Goal: Information Seeking & Learning: Learn about a topic

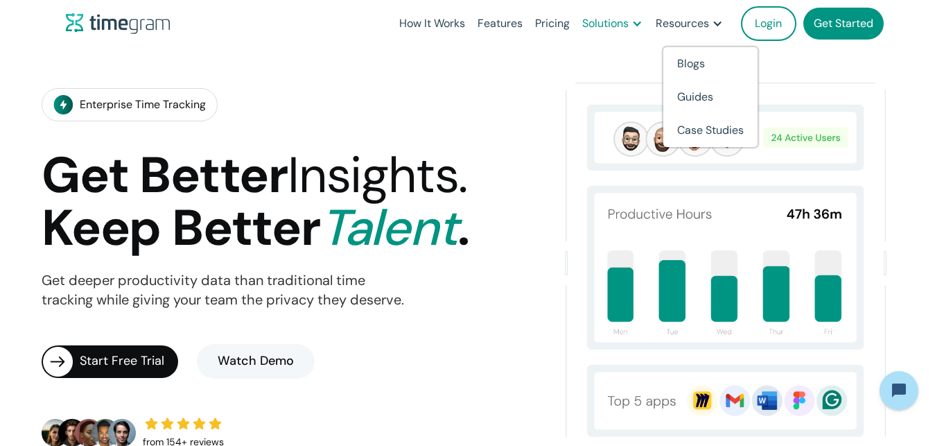
click at [625, 21] on div "Solutions" at bounding box center [605, 23] width 46 height 19
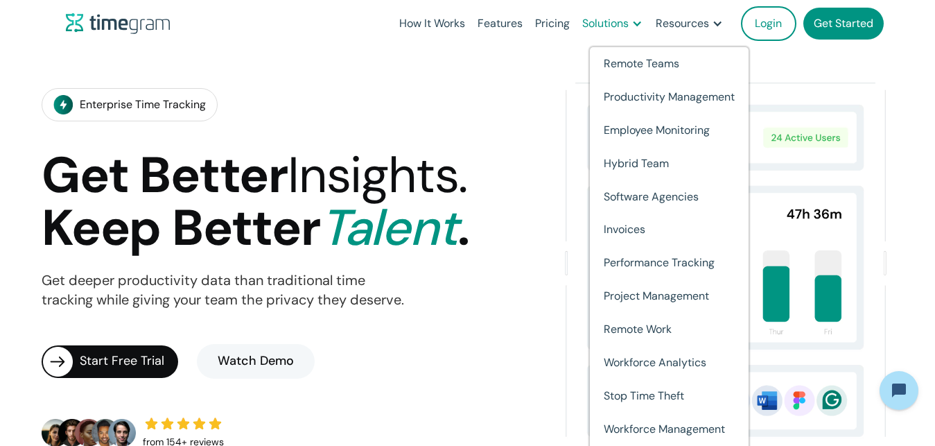
click at [625, 21] on div "Solutions" at bounding box center [605, 23] width 46 height 19
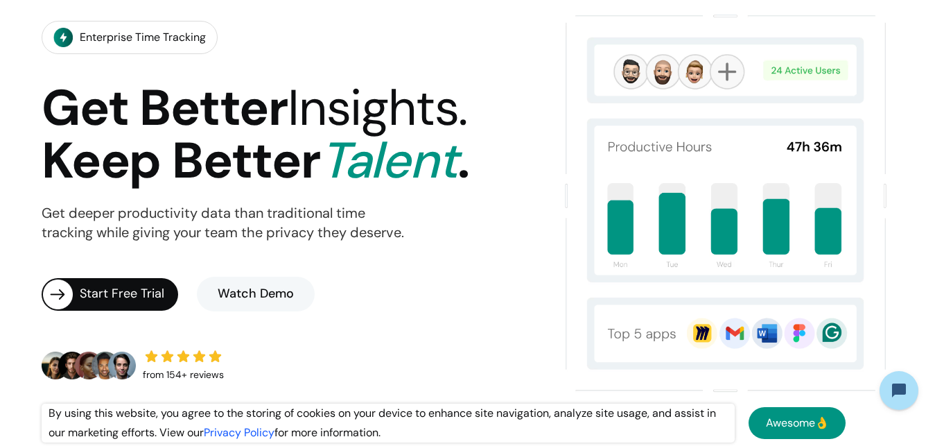
scroll to position [71, 0]
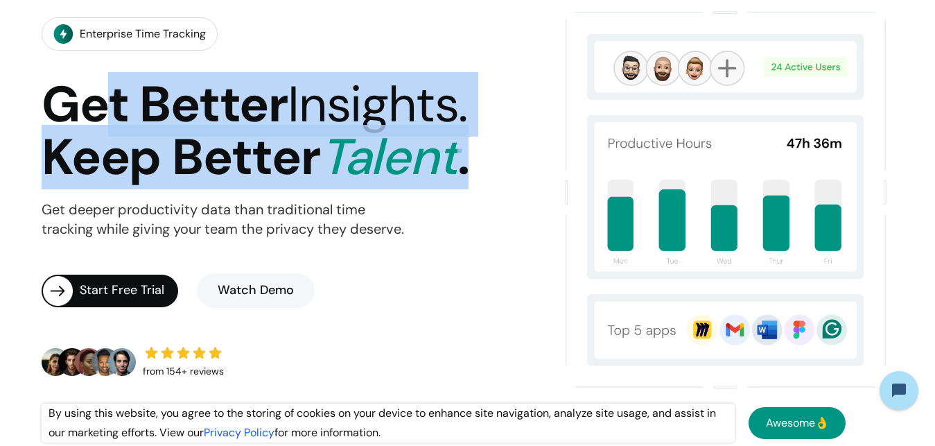
drag, startPoint x: 102, startPoint y: 90, endPoint x: 544, endPoint y: 159, distance: 447.5
click at [544, 159] on div "Enterprise Time Tracking Get Better Insights. Keep Better Talent . Get deeper p…" at bounding box center [293, 199] width 503 height 390
click at [367, 173] on span "Talent" at bounding box center [388, 157] width 137 height 64
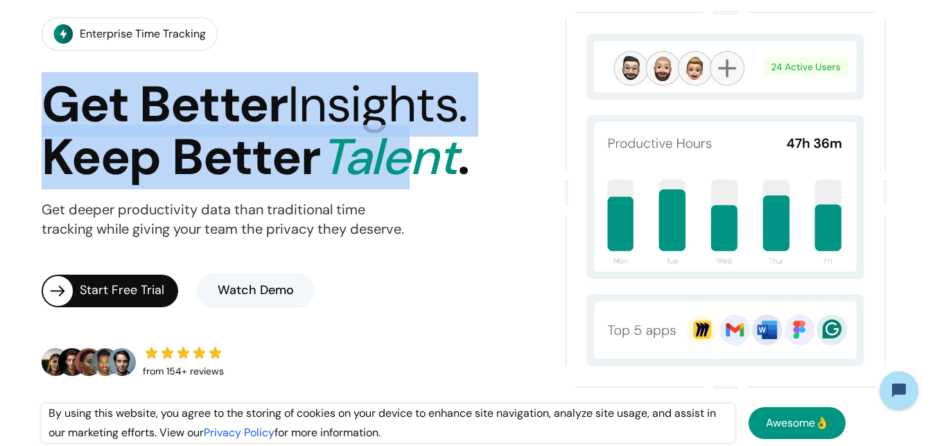
drag, startPoint x: 419, startPoint y: 206, endPoint x: 49, endPoint y: 80, distance: 391.1
click at [1, 73] on section "Enterprise Time Tracking Get Better Insights. Keep Better Talent . Get deeper p…" at bounding box center [467, 199] width 935 height 446
click at [240, 157] on h1 "Get Better Insights. Keep Better Talent ." at bounding box center [255, 131] width 427 height 106
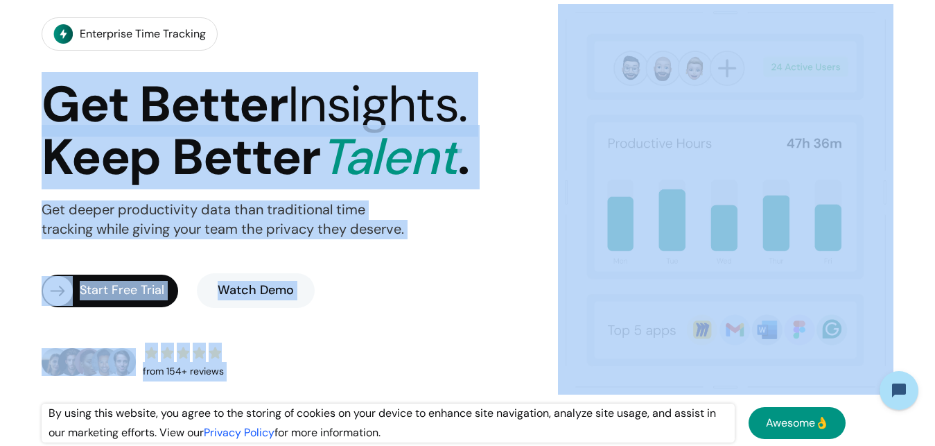
drag, startPoint x: 60, startPoint y: 109, endPoint x: 586, endPoint y: 240, distance: 542.9
click at [586, 240] on div "Enterprise Time Tracking Get Better Insights. Keep Better Talent . Get deeper p…" at bounding box center [468, 199] width 852 height 390
click at [539, 241] on div "Enterprise Time Tracking Get Better Insights. Keep Better Talent . Get deeper p…" at bounding box center [293, 199] width 503 height 390
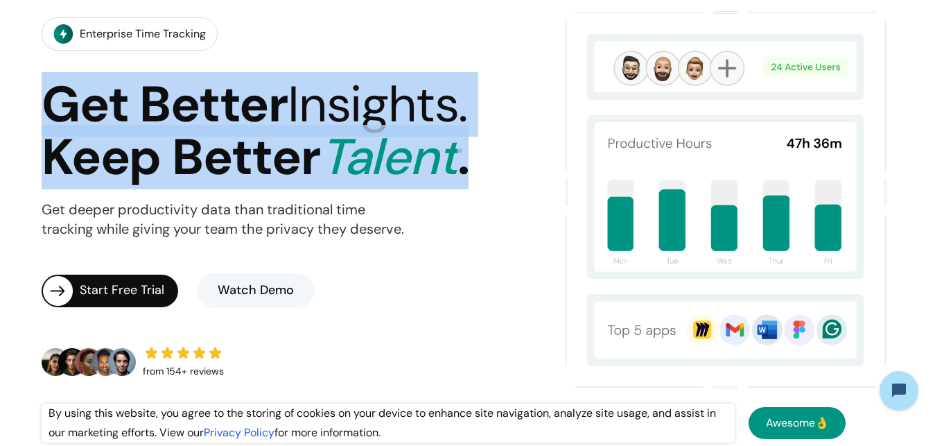
drag, startPoint x: 514, startPoint y: 206, endPoint x: 0, endPoint y: 92, distance: 526.1
click at [0, 92] on section "Enterprise Time Tracking Get Better Insights. Keep Better Talent . Get deeper p…" at bounding box center [467, 199] width 935 height 446
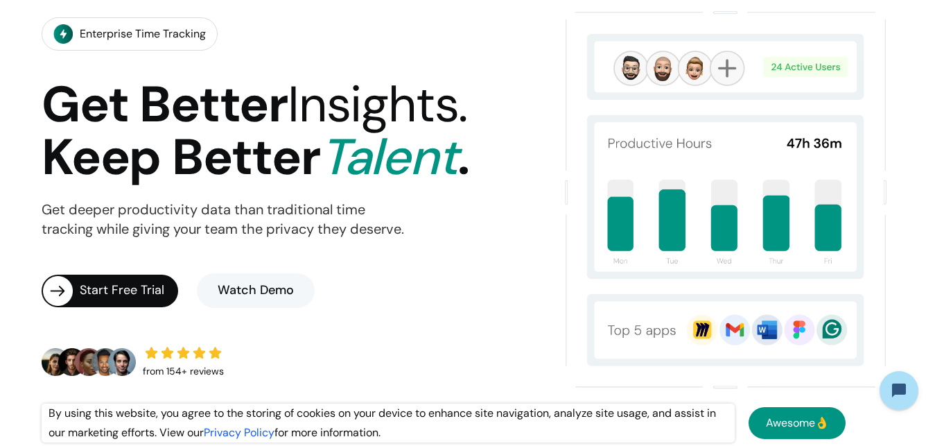
click at [376, 251] on div "Enterprise Time Tracking Get Better Insights. Keep Better Talent . Get deeper p…" at bounding box center [293, 199] width 503 height 390
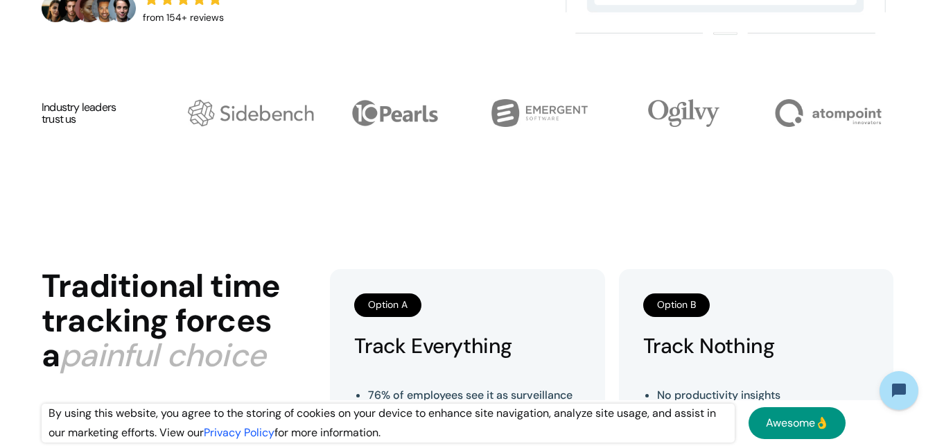
scroll to position [636, 0]
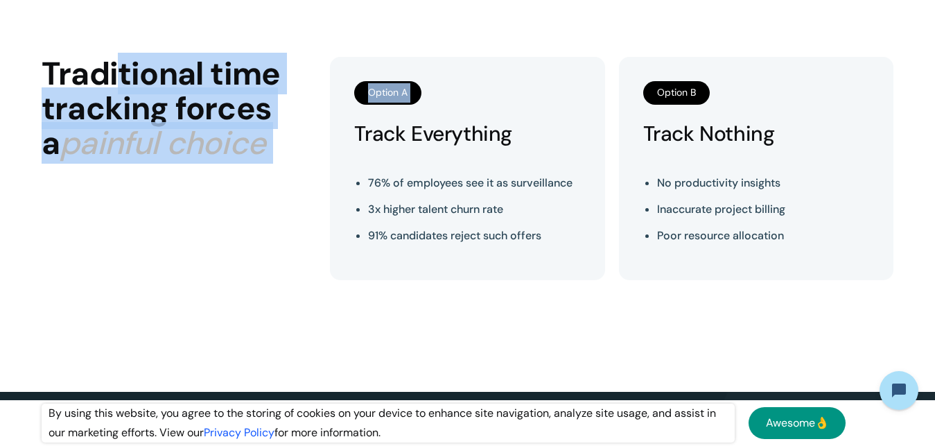
drag, startPoint x: 124, startPoint y: 80, endPoint x: 344, endPoint y: 187, distance: 244.3
click at [344, 187] on div "Traditional time tracking forces a painful choice Option A Track Everything 76%…" at bounding box center [468, 168] width 852 height 223
click at [252, 182] on div "Traditional time tracking forces a painful choice" at bounding box center [179, 168] width 275 height 223
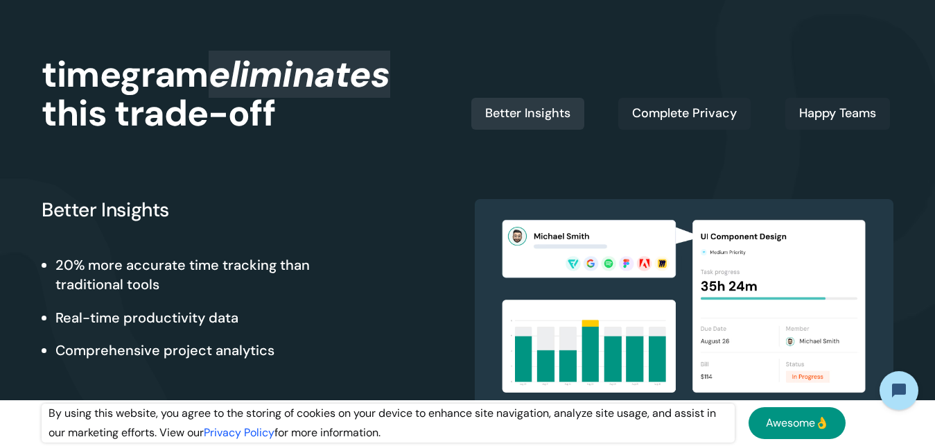
scroll to position [1061, 0]
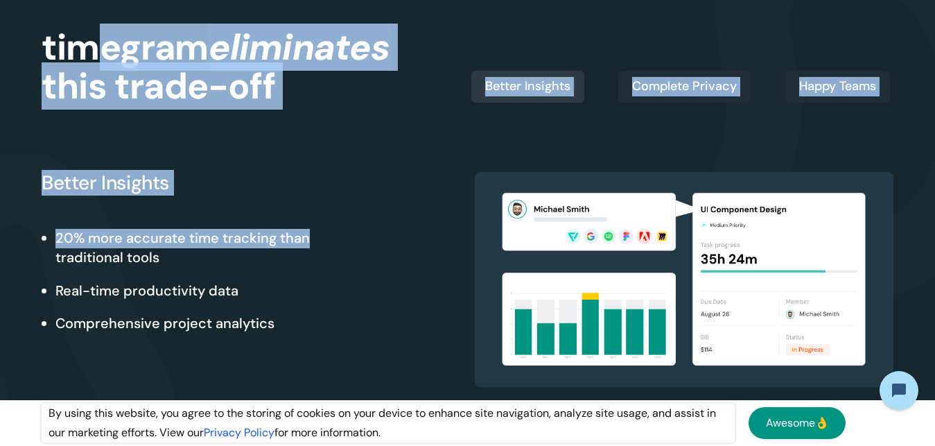
drag, startPoint x: 83, startPoint y: 55, endPoint x: 369, endPoint y: 116, distance: 292.6
click at [369, 116] on div "timegram eliminates this trade-off Better Insights Complete Privacy Happy Teams…" at bounding box center [468, 189] width 852 height 449
click at [369, 125] on div "Better Insights 20% more accurate time tracking than traditional tools Real-tim…" at bounding box center [468, 245] width 852 height 284
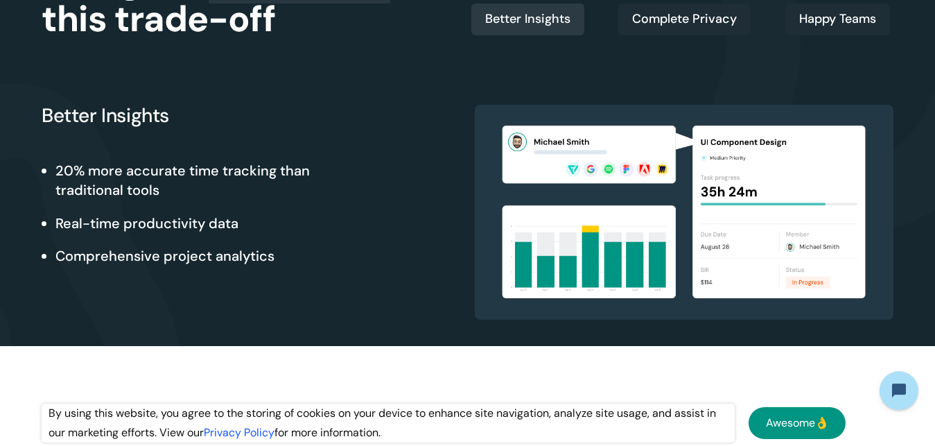
scroll to position [1131, 0]
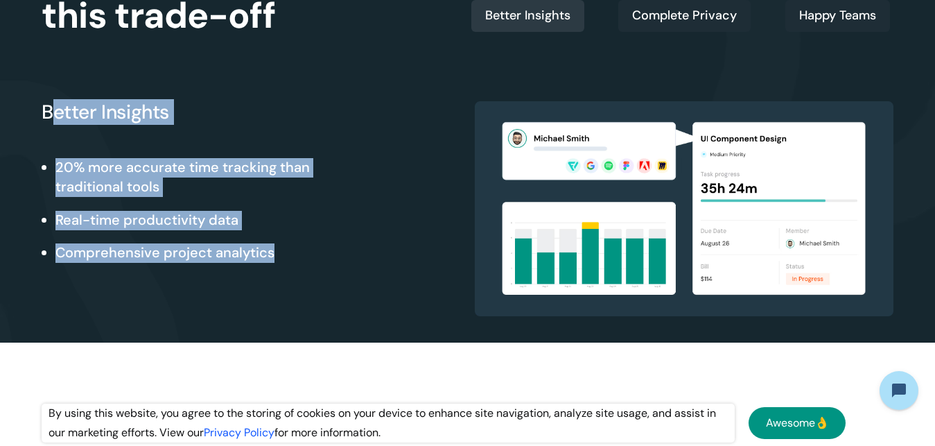
drag, startPoint x: 285, startPoint y: 220, endPoint x: 329, endPoint y: 277, distance: 72.1
click at [329, 277] on div "Better Insights 20% more accurate time tracking than traditional tools Real-tim…" at bounding box center [251, 208] width 419 height 215
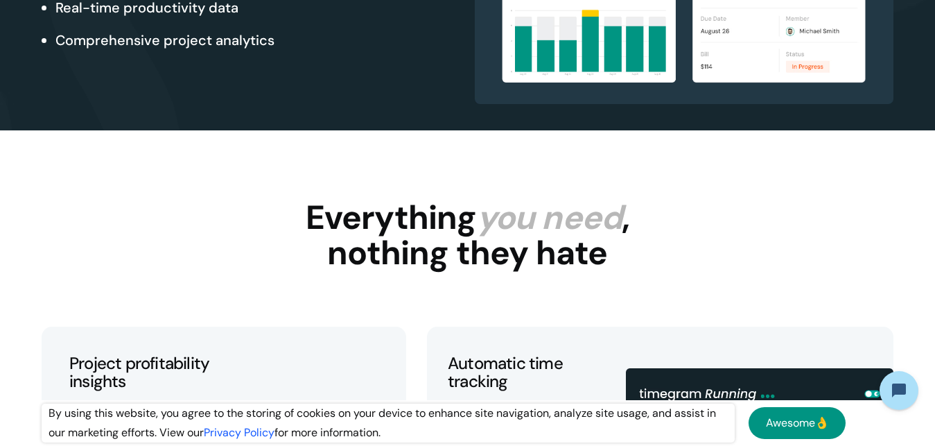
scroll to position [1414, 0]
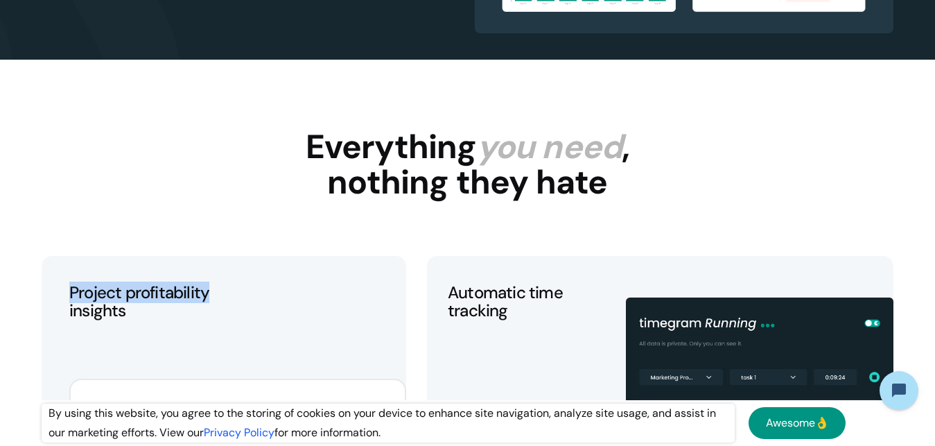
drag, startPoint x: 238, startPoint y: 144, endPoint x: 606, endPoint y: 195, distance: 371.6
click at [606, 195] on h2 "Everything you need , nothing they hate" at bounding box center [468, 165] width 324 height 72
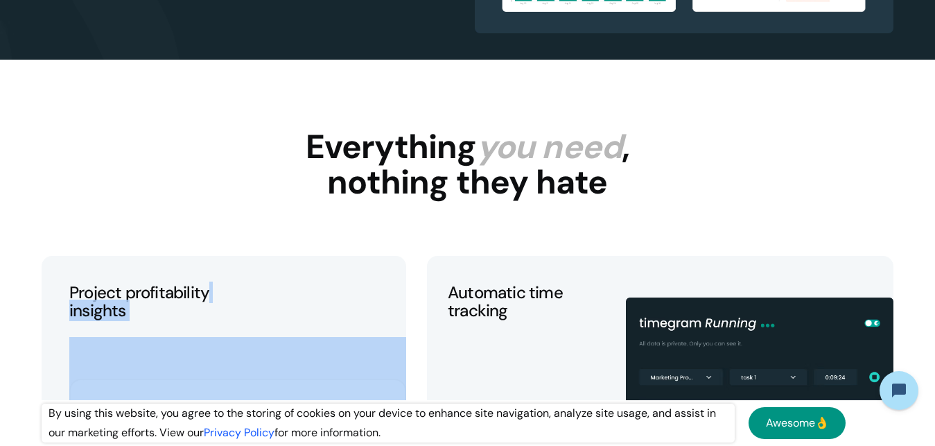
drag, startPoint x: 657, startPoint y: 188, endPoint x: 245, endPoint y: 143, distance: 414.1
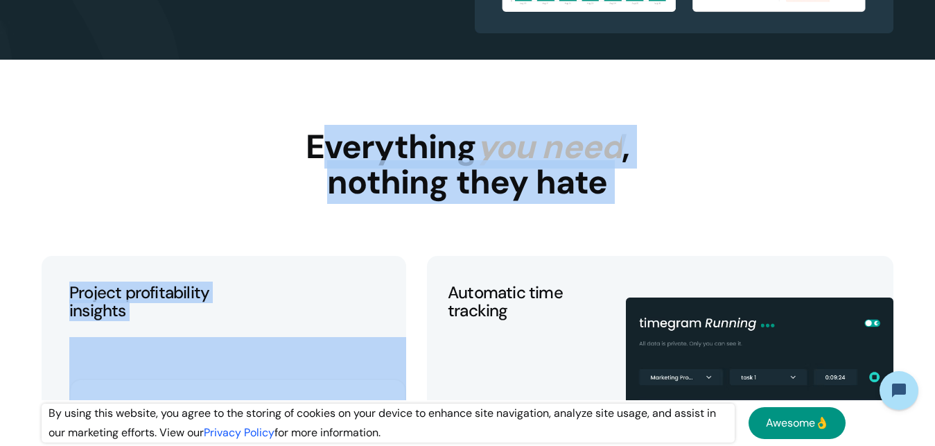
drag, startPoint x: 550, startPoint y: 185, endPoint x: 652, endPoint y: 191, distance: 101.4
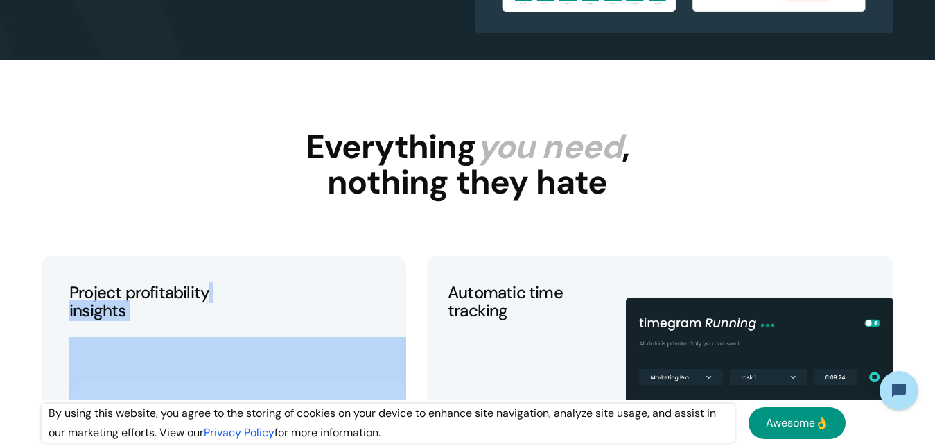
drag, startPoint x: 638, startPoint y: 184, endPoint x: 302, endPoint y: 148, distance: 338.2
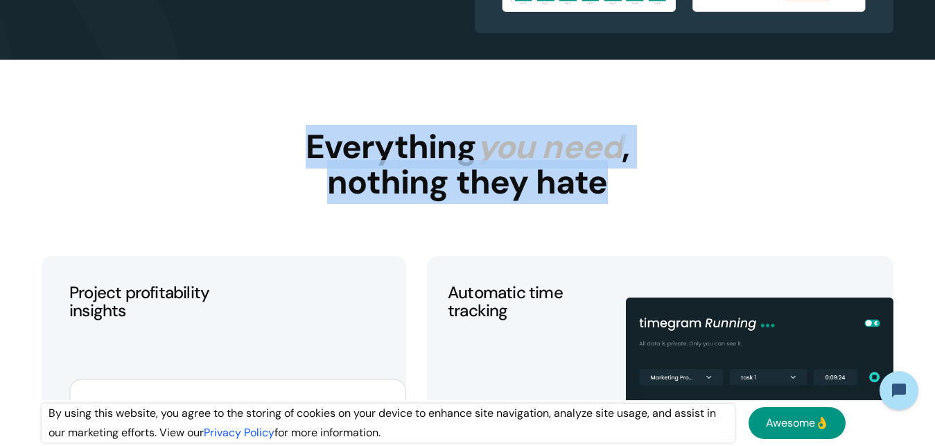
drag, startPoint x: 360, startPoint y: 151, endPoint x: 622, endPoint y: 193, distance: 266.1
click at [622, 193] on h2 "Everything you need , nothing they hate" at bounding box center [468, 165] width 324 height 72
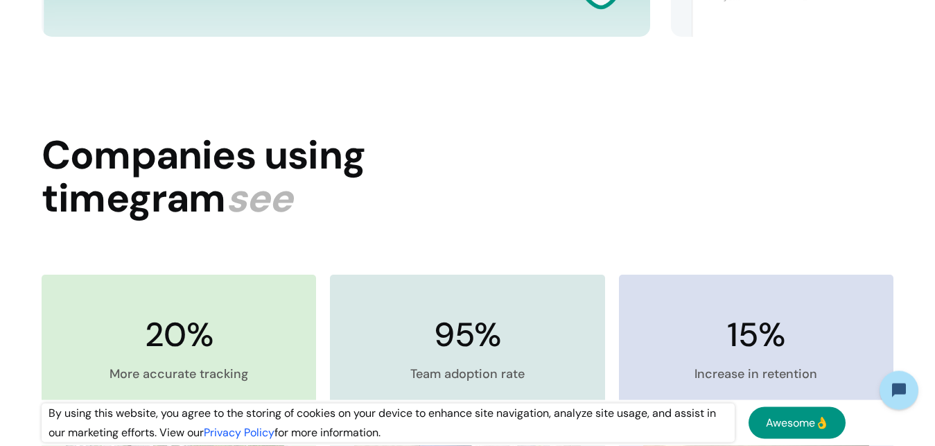
scroll to position [2333, 0]
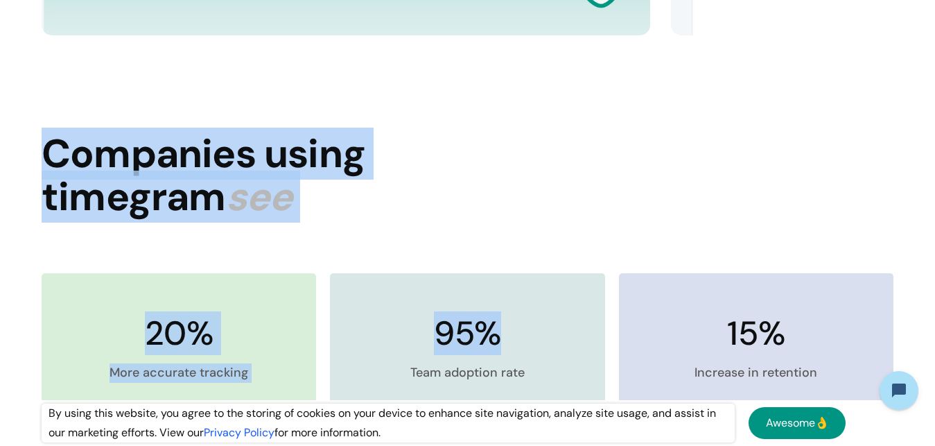
drag, startPoint x: 0, startPoint y: 166, endPoint x: 374, endPoint y: 216, distance: 377.6
click at [374, 216] on section "Companies using timegram see 20% More accurate tracking Read Case Study 95% Tea…" at bounding box center [467, 447] width 935 height 684
click at [374, 216] on div "Companies using timegram see 20% More accurate tracking Read Case Study 95% Tea…" at bounding box center [468, 447] width 852 height 684
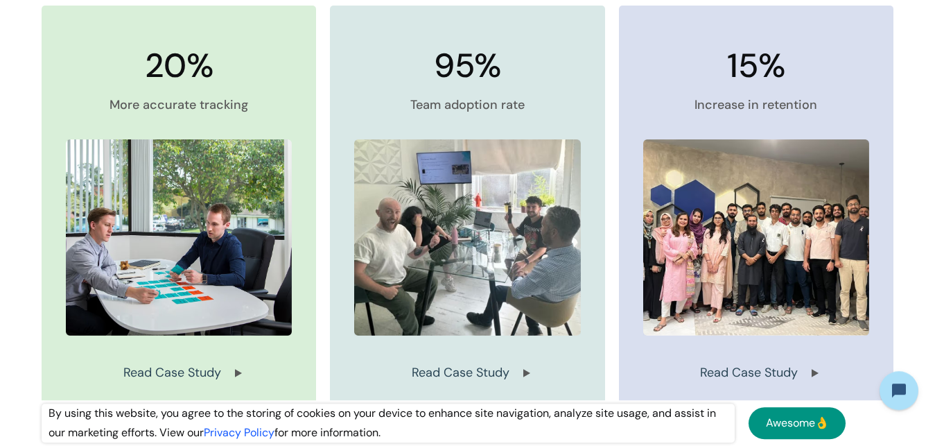
scroll to position [2545, 0]
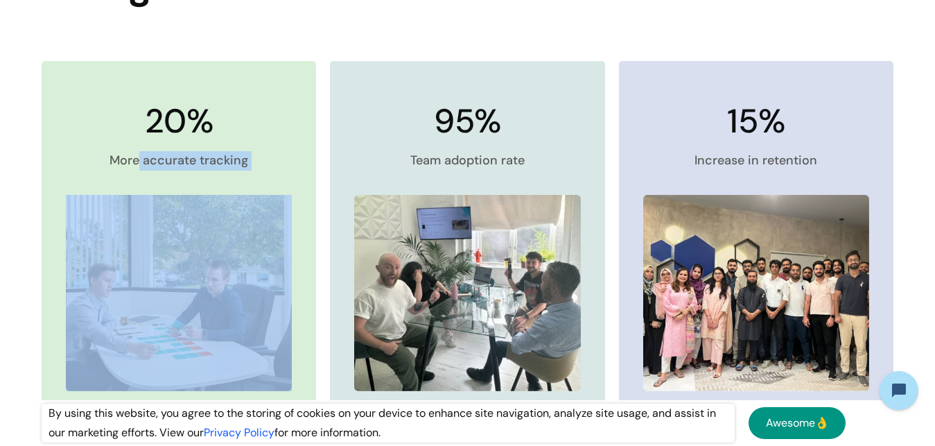
drag, startPoint x: 155, startPoint y: 112, endPoint x: 302, endPoint y: 168, distance: 157.1
click at [302, 168] on div "20% More accurate tracking Read Case Study" at bounding box center [179, 270] width 275 height 418
click at [288, 164] on div "20% More accurate tracking Read Case Study" at bounding box center [179, 270] width 275 height 418
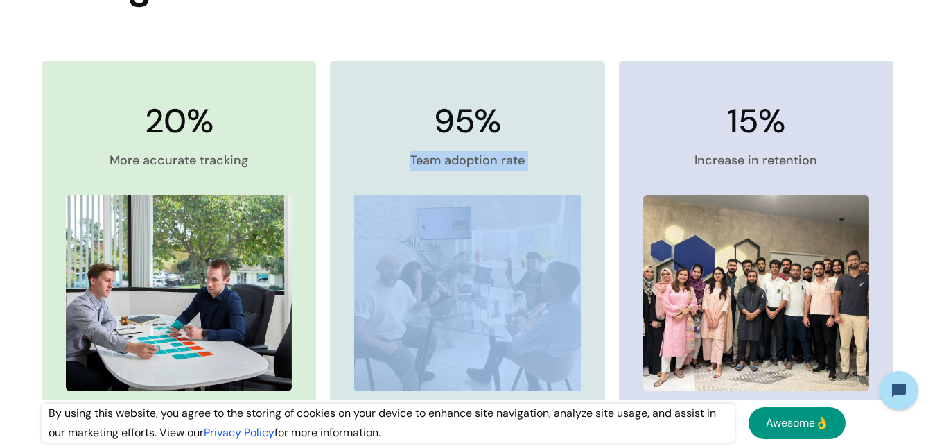
drag, startPoint x: 449, startPoint y: 121, endPoint x: 591, endPoint y: 182, distance: 154.0
click at [591, 182] on div "95% Team adoption rate Read Case Study" at bounding box center [467, 270] width 275 height 418
click at [582, 172] on div "95% Team adoption rate Read Case Study" at bounding box center [467, 270] width 275 height 418
drag, startPoint x: 555, startPoint y: 162, endPoint x: 440, endPoint y: 128, distance: 119.5
click at [440, 128] on div "95% Team adoption rate Read Case Study" at bounding box center [467, 270] width 275 height 418
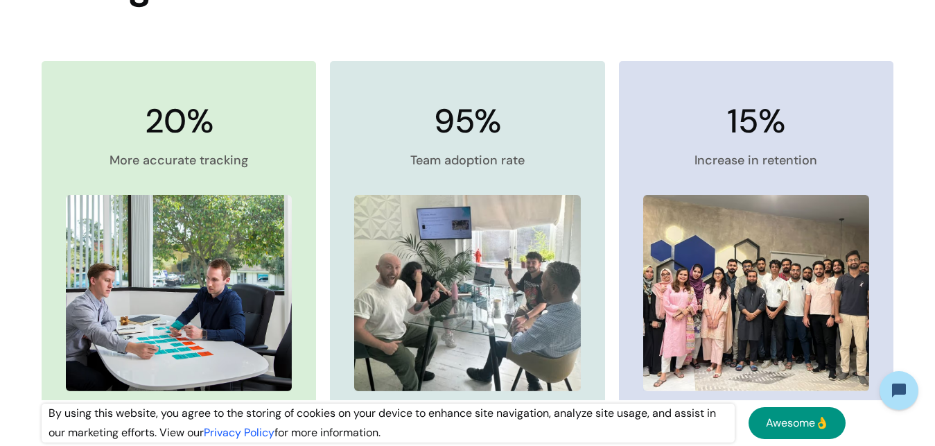
click at [440, 128] on h3 "95%" at bounding box center [467, 121] width 67 height 37
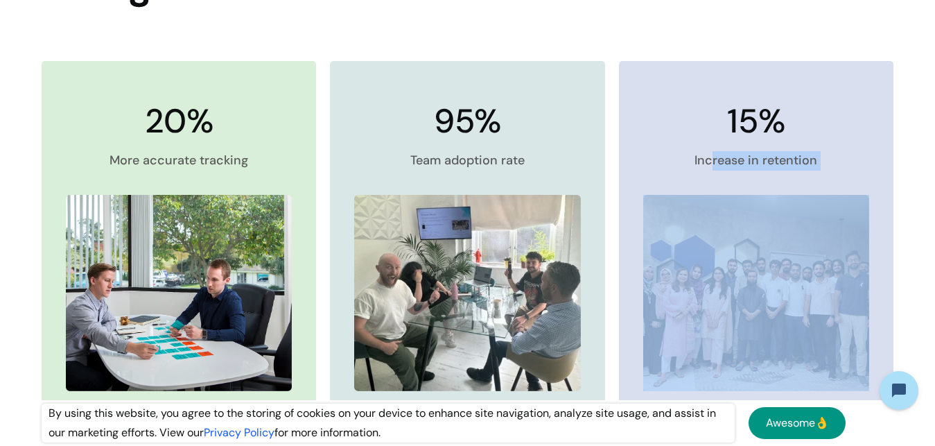
drag, startPoint x: 838, startPoint y: 159, endPoint x: 713, endPoint y: 116, distance: 132.2
click at [713, 116] on div "15% Increase in retention Read Case Study" at bounding box center [756, 270] width 275 height 418
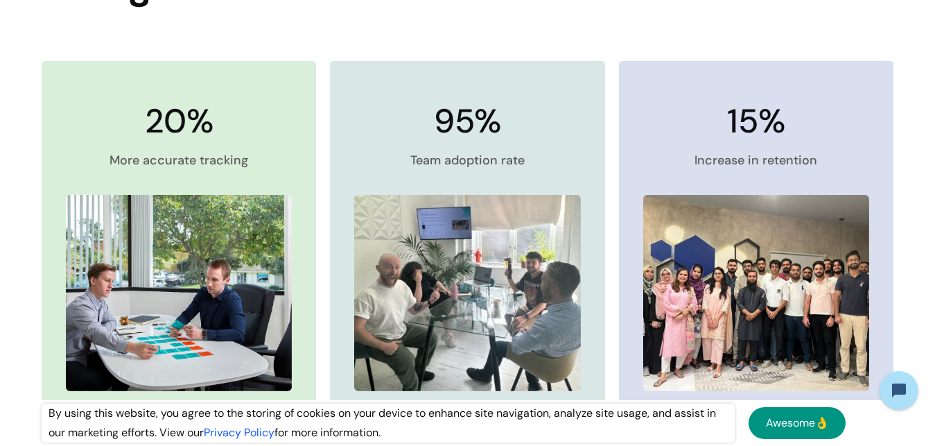
click at [713, 115] on div "15% Increase in retention Read Case Study" at bounding box center [756, 270] width 275 height 418
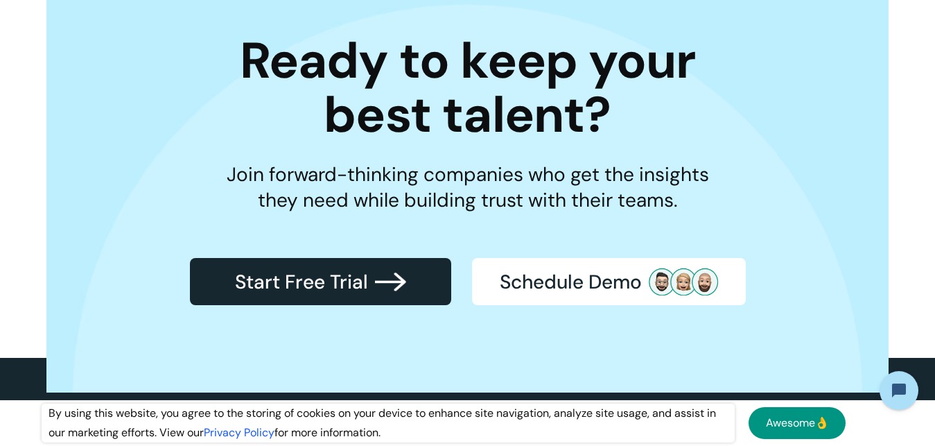
scroll to position [3465, 0]
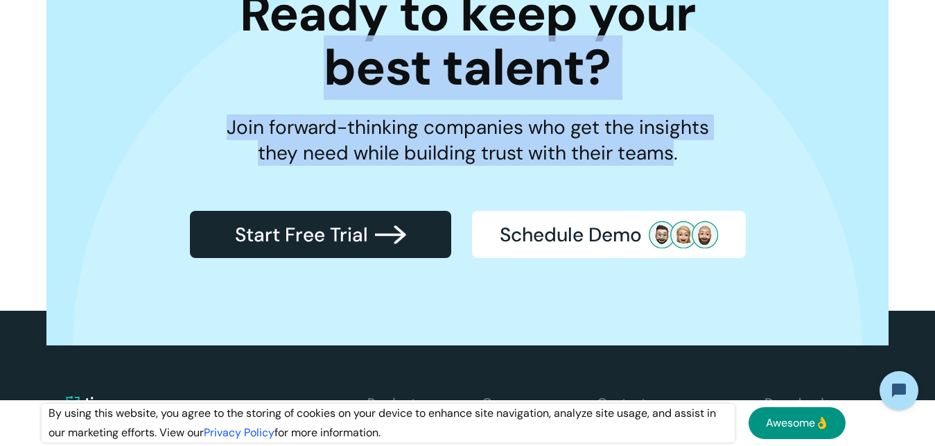
drag, startPoint x: 395, startPoint y: 76, endPoint x: 670, endPoint y: 145, distance: 283.1
click at [670, 145] on div "Ready to keep your best talent? Join forward-thinking companies who get the ins…" at bounding box center [467, 122] width 758 height 327
click at [670, 145] on p "Join forward-thinking companies who get the insights they need while building t…" at bounding box center [468, 139] width 482 height 51
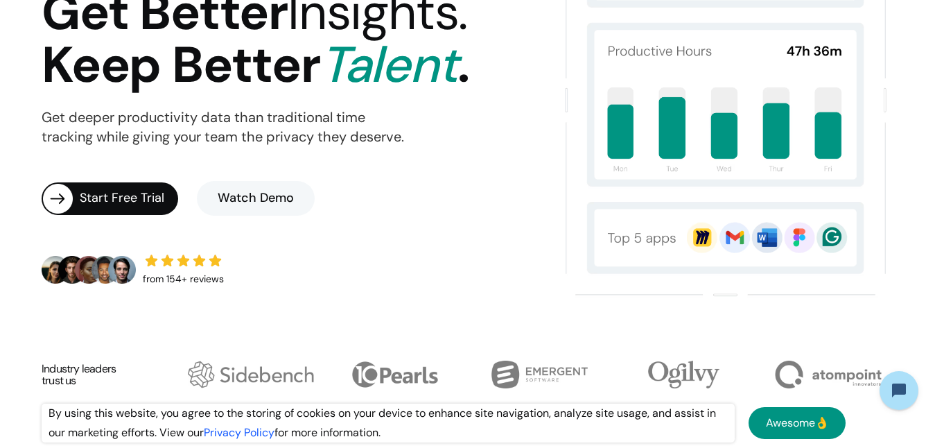
scroll to position [0, 0]
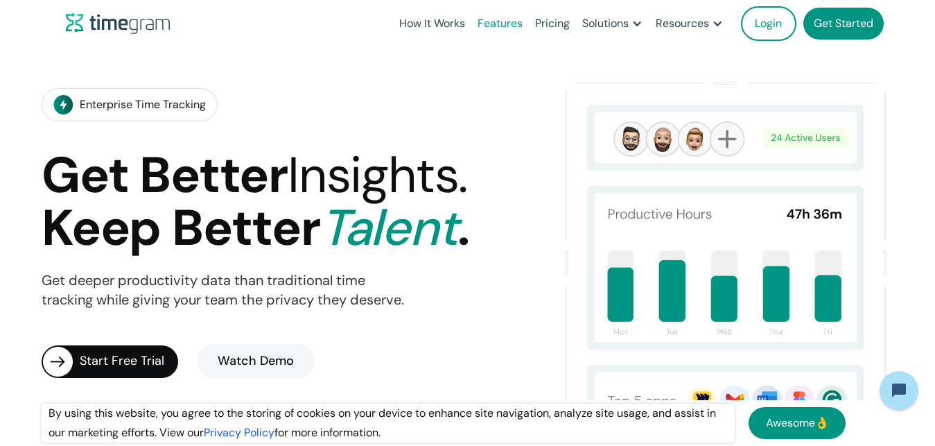
click at [486, 21] on link "Features" at bounding box center [500, 23] width 58 height 47
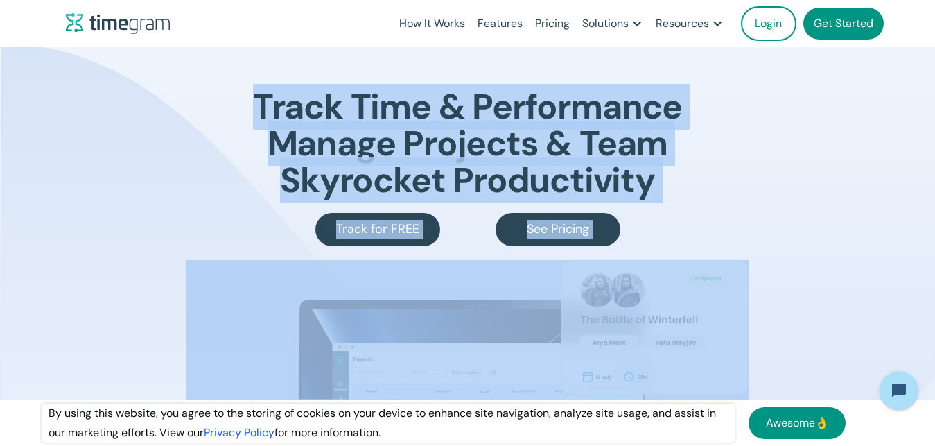
drag, startPoint x: 258, startPoint y: 92, endPoint x: 760, endPoint y: 189, distance: 512.0
click at [760, 189] on div "Track Time & Performance Manage Projects & Team Skyrocket Productivity Track fo…" at bounding box center [467, 355] width 887 height 616
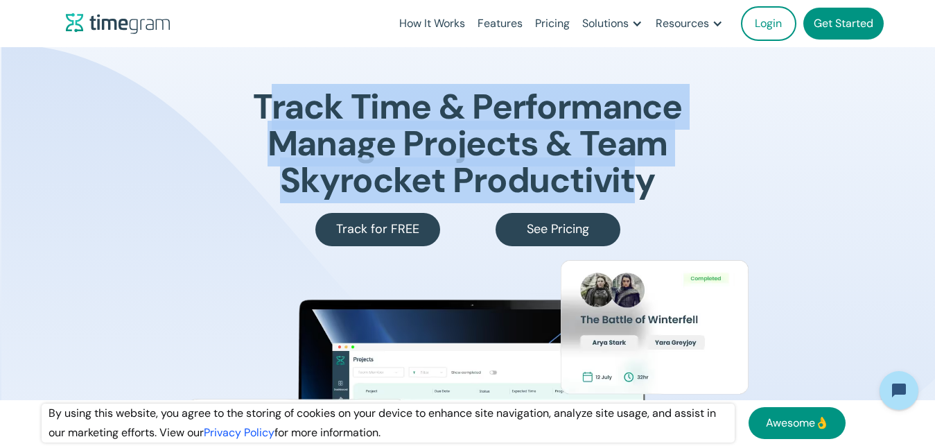
drag, startPoint x: 447, startPoint y: 134, endPoint x: 265, endPoint y: 100, distance: 184.9
click at [266, 100] on h1 "Track Time & Performance Manage Projects & Team Skyrocket Productivity" at bounding box center [467, 144] width 429 height 110
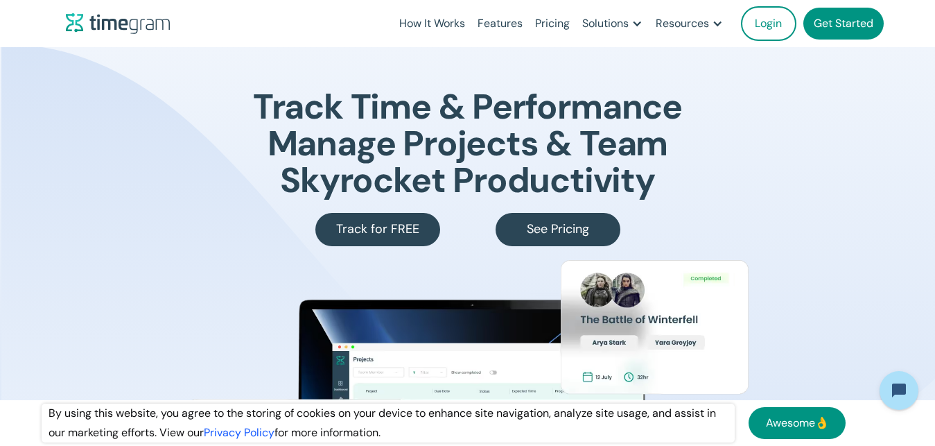
click at [265, 100] on h1 "Track Time & Performance Manage Projects & Team Skyrocket Productivity" at bounding box center [467, 144] width 429 height 110
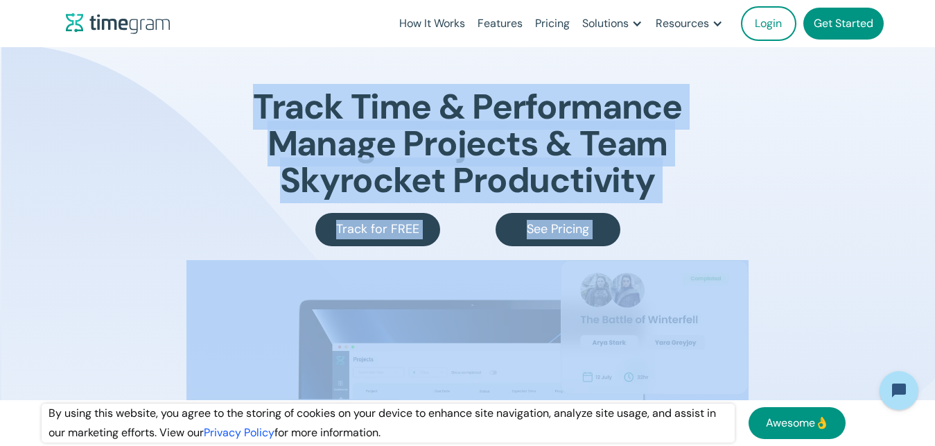
drag, startPoint x: 255, startPoint y: 100, endPoint x: 692, endPoint y: 192, distance: 447.0
click at [692, 192] on div "Track Time & Performance Manage Projects & Team Skyrocket Productivity Track fo…" at bounding box center [467, 355] width 887 height 616
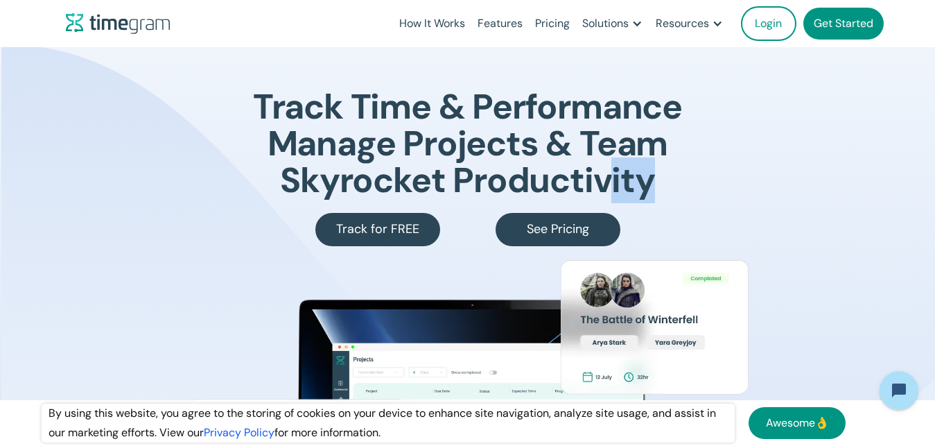
drag, startPoint x: 391, startPoint y: 143, endPoint x: 232, endPoint y: 95, distance: 165.8
click at [232, 95] on div "Track Time & Performance Manage Projects & Team Skyrocket Productivity Track fo…" at bounding box center [467, 355] width 887 height 616
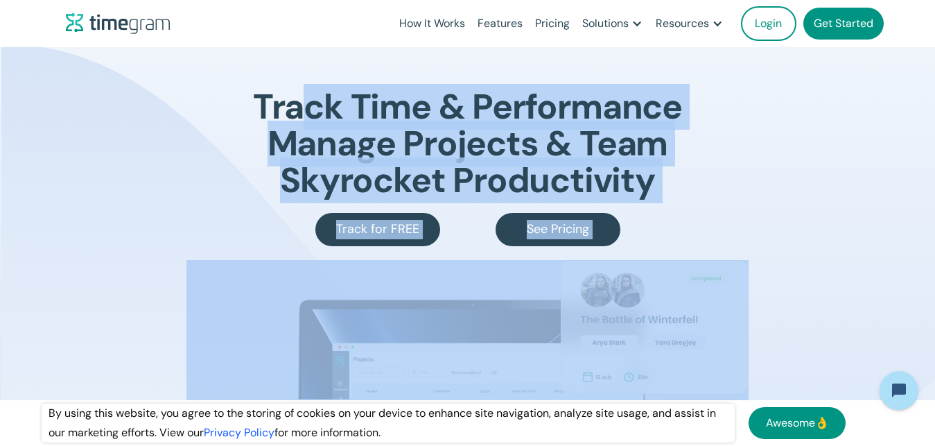
drag, startPoint x: 385, startPoint y: 119, endPoint x: 715, endPoint y: 167, distance: 332.7
click at [715, 167] on div "Track Time & Performance Manage Projects & Team Skyrocket Productivity Track fo…" at bounding box center [467, 355] width 887 height 616
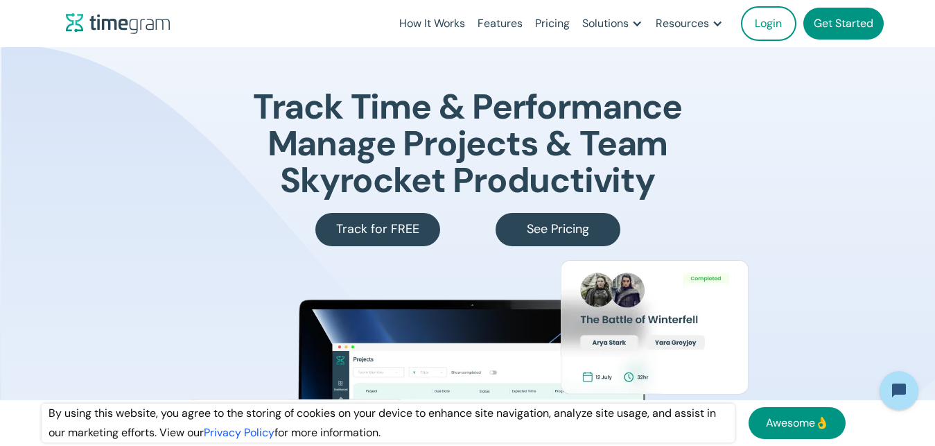
drag, startPoint x: 653, startPoint y: 184, endPoint x: 241, endPoint y: 77, distance: 425.5
click at [241, 77] on div "Track Time & Performance Manage Projects & Team Skyrocket Productivity Track fo…" at bounding box center [467, 355] width 887 height 616
click at [245, 94] on div "Track Time & Performance Manage Projects & Team Skyrocket Productivity Track fo…" at bounding box center [467, 355] width 887 height 616
drag, startPoint x: 511, startPoint y: 132, endPoint x: 674, endPoint y: 176, distance: 169.3
click at [674, 176] on div "Track Time & Performance Manage Projects & Team Skyrocket Productivity Track fo…" at bounding box center [467, 355] width 887 height 616
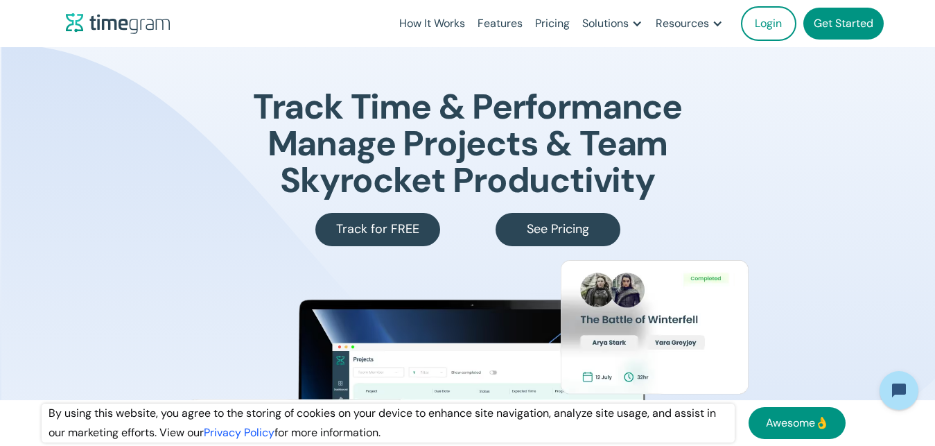
click at [704, 188] on div "Track Time & Performance Manage Projects & Team Skyrocket Productivity Track fo…" at bounding box center [467, 355] width 887 height 616
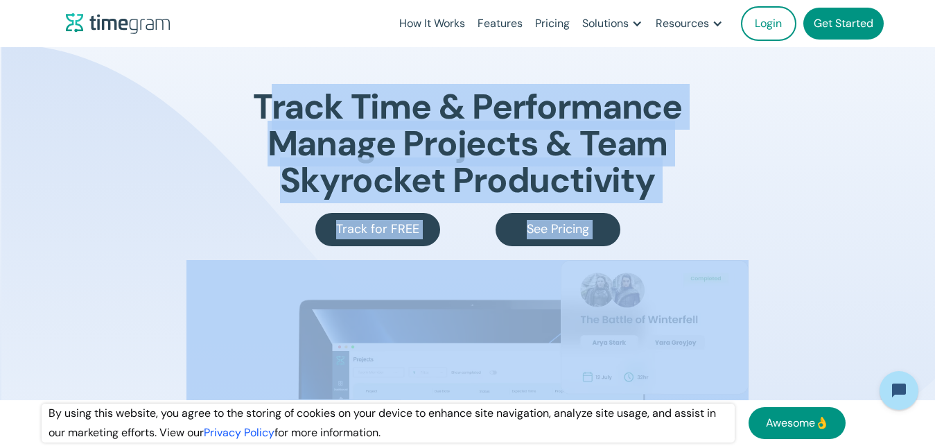
drag, startPoint x: 650, startPoint y: 181, endPoint x: 268, endPoint y: 103, distance: 389.8
click at [268, 103] on div "Track Time & Performance Manage Projects & Team Skyrocket Productivity Track fo…" at bounding box center [467, 355] width 887 height 616
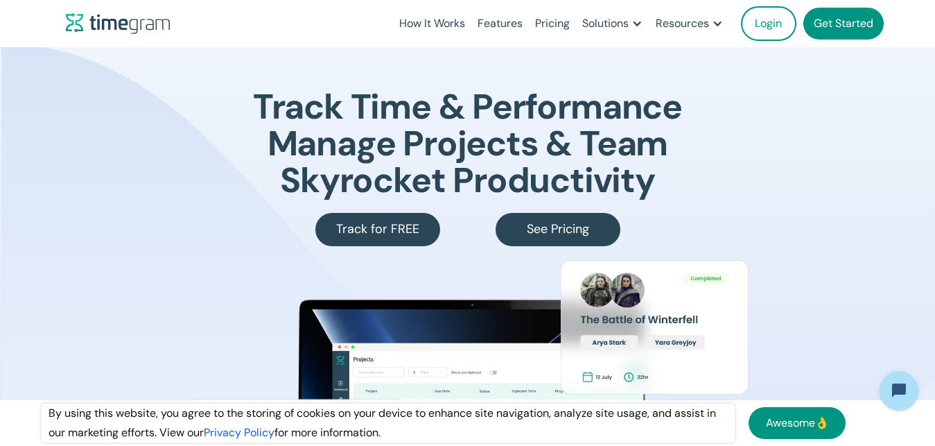
click at [268, 103] on h1 "Track Time & Performance Manage Projects & Team Skyrocket Productivity" at bounding box center [467, 144] width 429 height 110
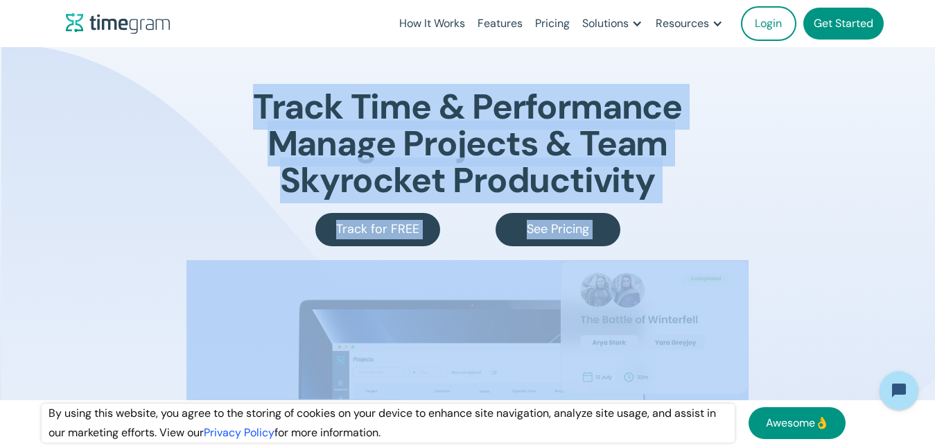
drag, startPoint x: 258, startPoint y: 99, endPoint x: 687, endPoint y: 170, distance: 434.9
click at [687, 170] on div "Track Time & Performance Manage Projects & Team Skyrocket Productivity Track fo…" at bounding box center [467, 355] width 887 height 616
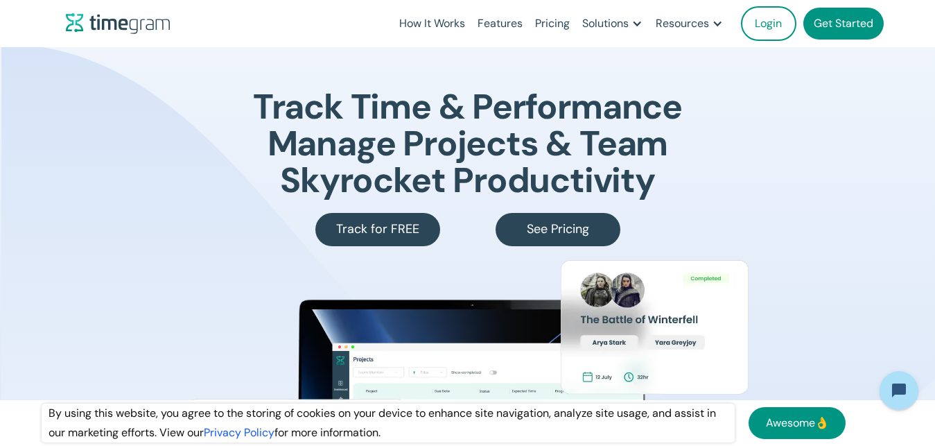
drag, startPoint x: 268, startPoint y: 103, endPoint x: 652, endPoint y: 173, distance: 390.4
click at [652, 173] on div "Track Time & Performance Manage Projects & Team Skyrocket Productivity Track fo…" at bounding box center [467, 355] width 887 height 616
click at [656, 175] on h1 "Track Time & Performance Manage Projects & Team Skyrocket Productivity" at bounding box center [467, 144] width 429 height 110
drag, startPoint x: 661, startPoint y: 181, endPoint x: 243, endPoint y: 121, distance: 422.3
click at [243, 121] on div "Track Time & Performance Manage Projects & Team Skyrocket Productivity Track fo…" at bounding box center [467, 355] width 887 height 616
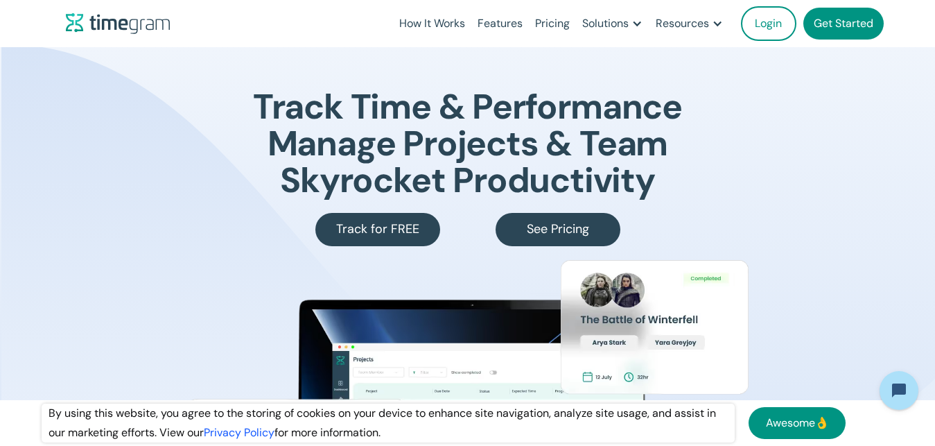
click at [243, 121] on div "Track Time & Performance Manage Projects & Team Skyrocket Productivity Track fo…" at bounding box center [467, 355] width 887 height 616
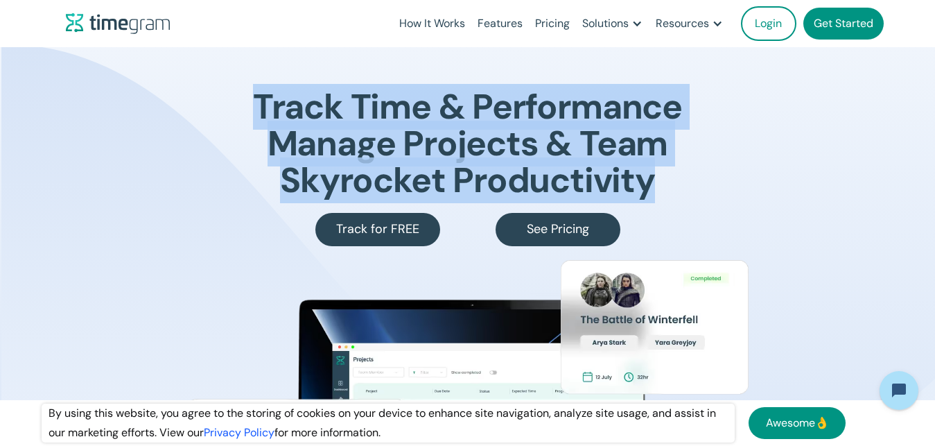
drag, startPoint x: 269, startPoint y: 114, endPoint x: 664, endPoint y: 176, distance: 400.0
click at [664, 176] on h1 "Track Time & Performance Manage Projects & Team Skyrocket Productivity" at bounding box center [467, 144] width 429 height 110
drag, startPoint x: 664, startPoint y: 176, endPoint x: 672, endPoint y: 194, distance: 19.6
click at [665, 176] on h1 "Track Time & Performance Manage Projects & Team Skyrocket Productivity" at bounding box center [467, 144] width 429 height 110
drag, startPoint x: 672, startPoint y: 194, endPoint x: 267, endPoint y: 116, distance: 412.2
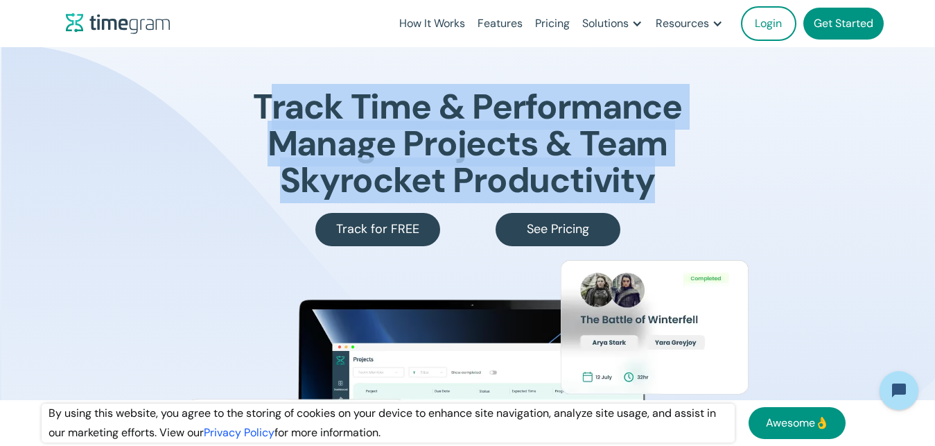
click at [267, 116] on h1 "Track Time & Performance Manage Projects & Team Skyrocket Productivity" at bounding box center [467, 144] width 429 height 110
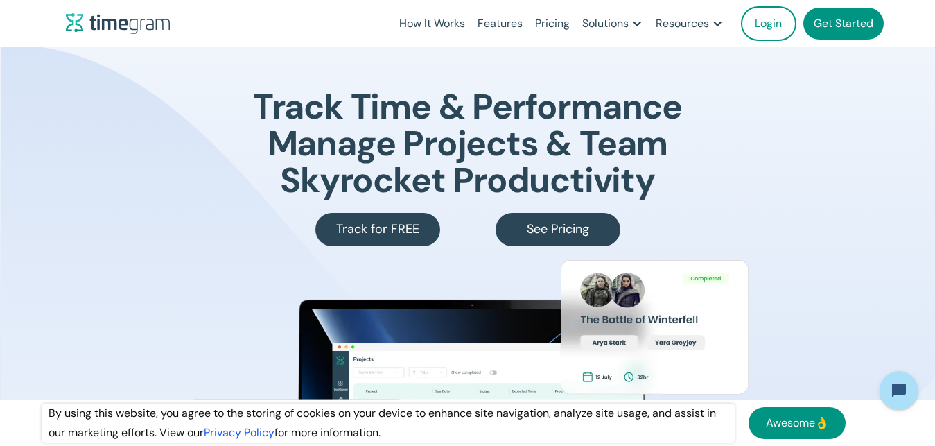
click at [263, 114] on h1 "Track Time & Performance Manage Projects & Team Skyrocket Productivity" at bounding box center [467, 144] width 429 height 110
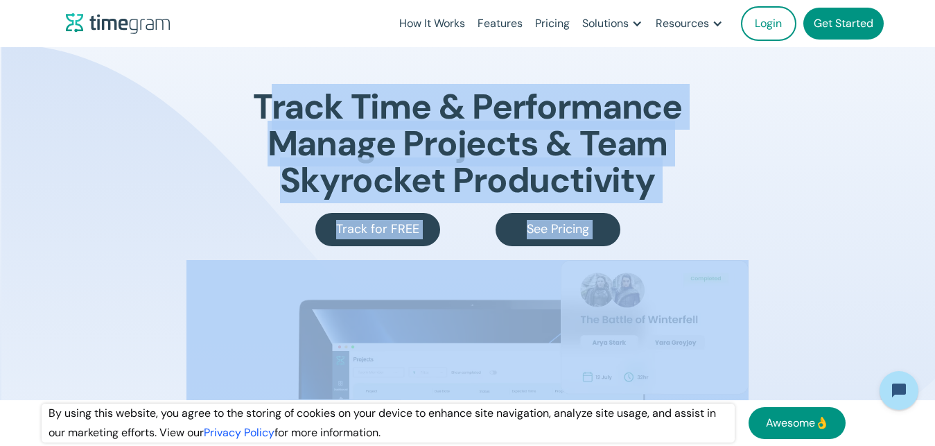
drag, startPoint x: 562, startPoint y: 136, endPoint x: 844, endPoint y: 177, distance: 284.5
click at [844, 177] on div "Track Time & Performance Manage Projects & Team Skyrocket Productivity Track fo…" at bounding box center [467, 355] width 887 height 616
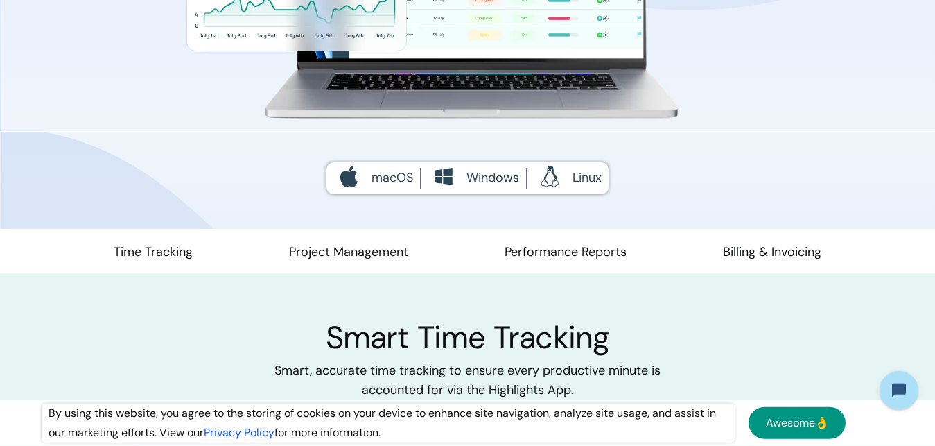
scroll to position [707, 0]
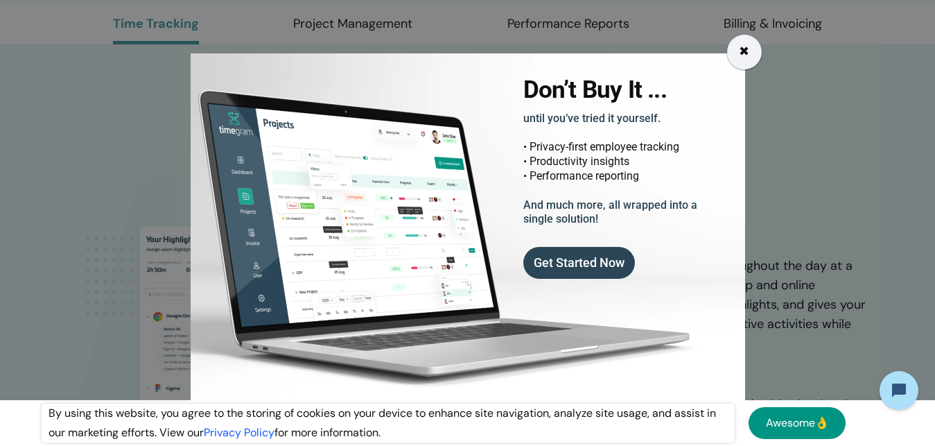
click at [751, 54] on div "✖" at bounding box center [744, 52] width 35 height 35
